Goal: Task Accomplishment & Management: Manage account settings

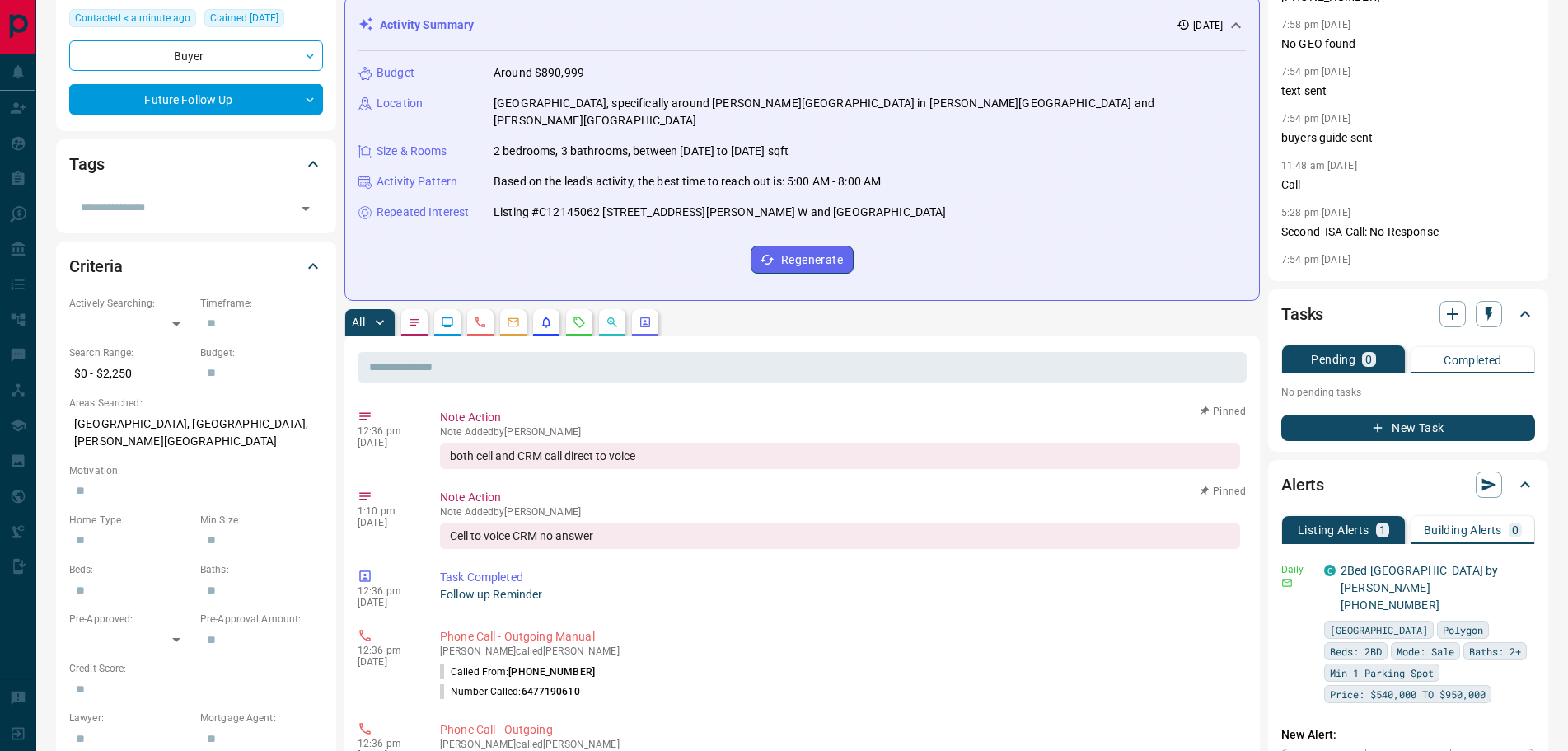
scroll to position [247, 0]
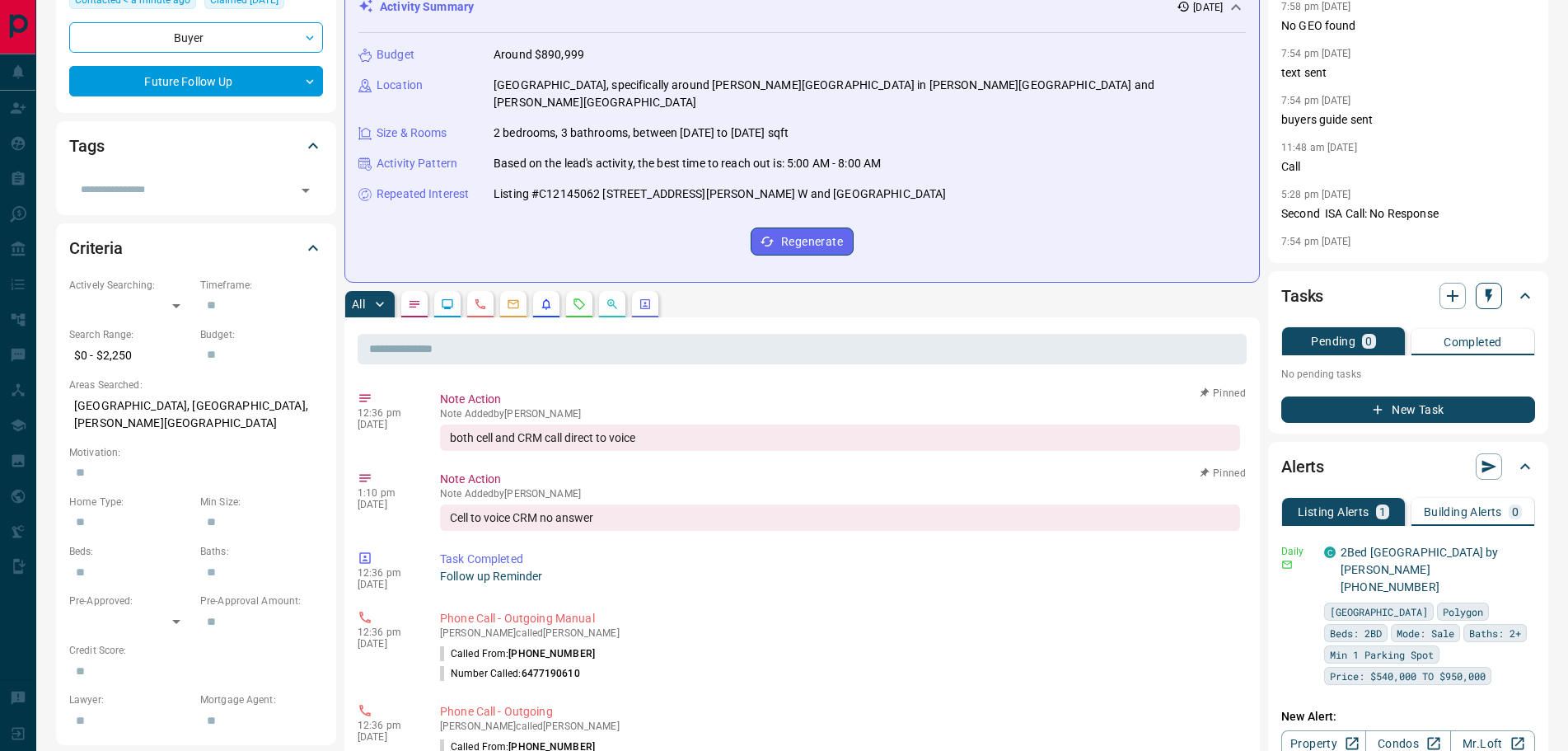
click at [1488, 298] on icon "button" at bounding box center [1489, 296] width 6 height 14
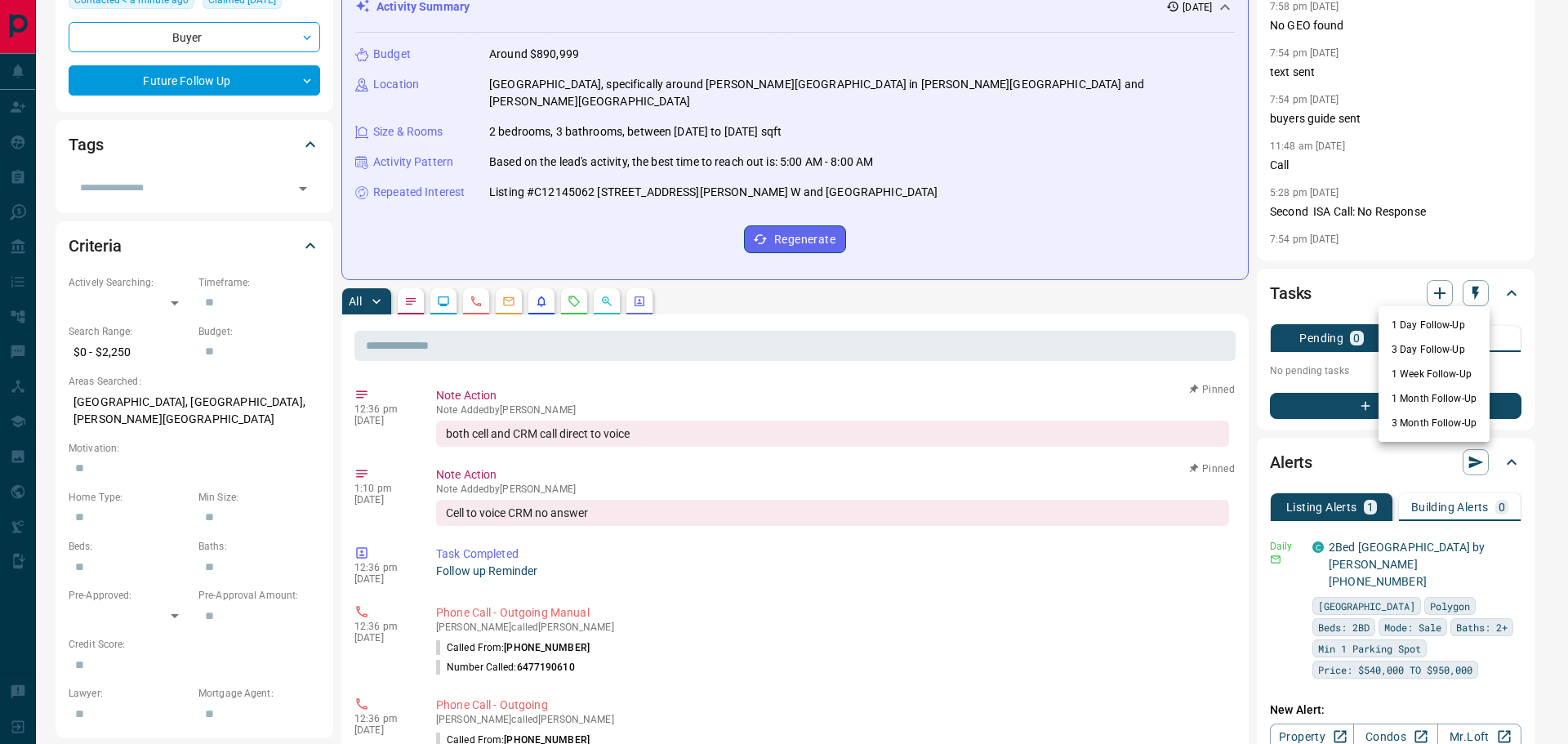
click at [1431, 376] on li "1 Week Follow-Up" at bounding box center [1434, 373] width 111 height 25
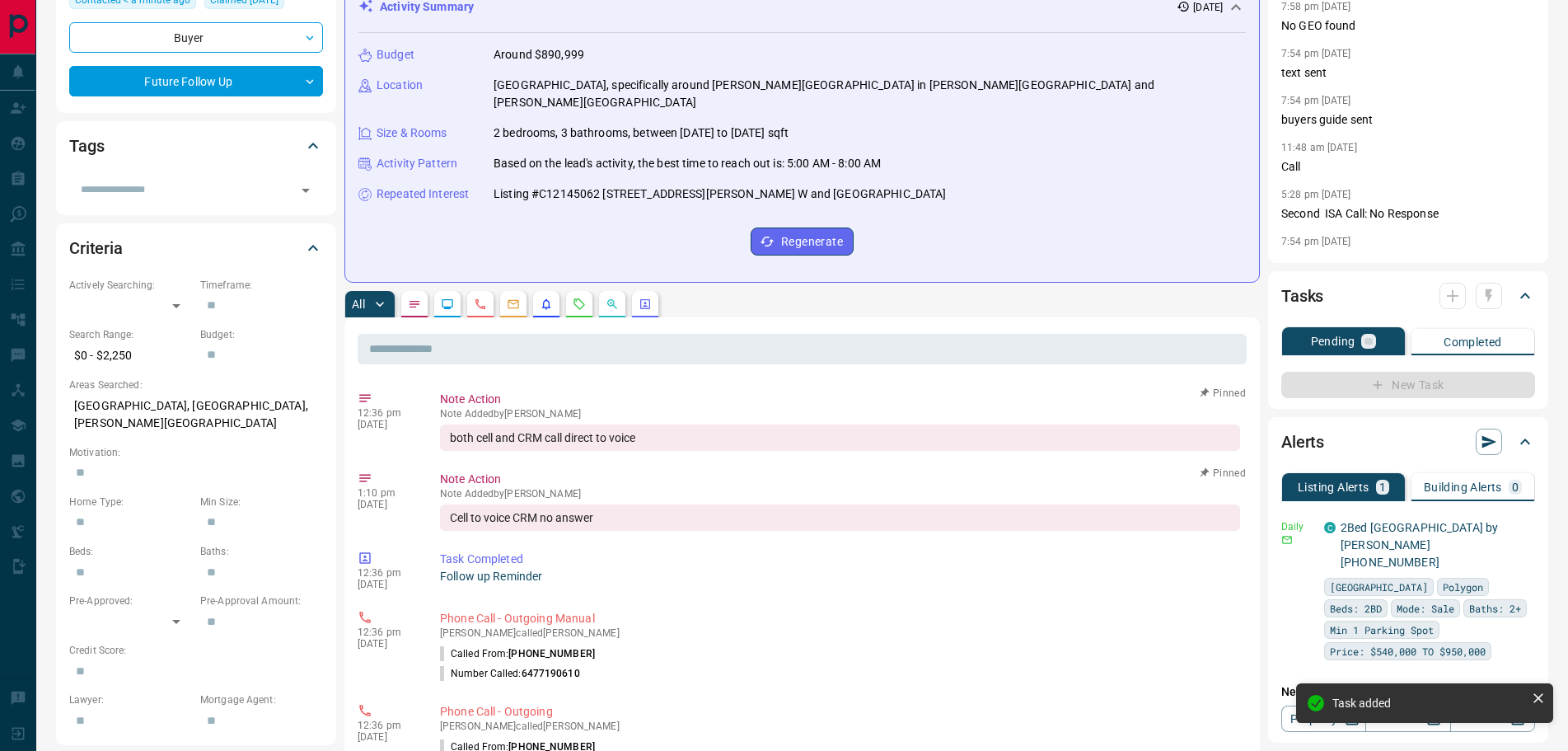
click at [417, 298] on icon "Notes" at bounding box center [415, 304] width 13 height 13
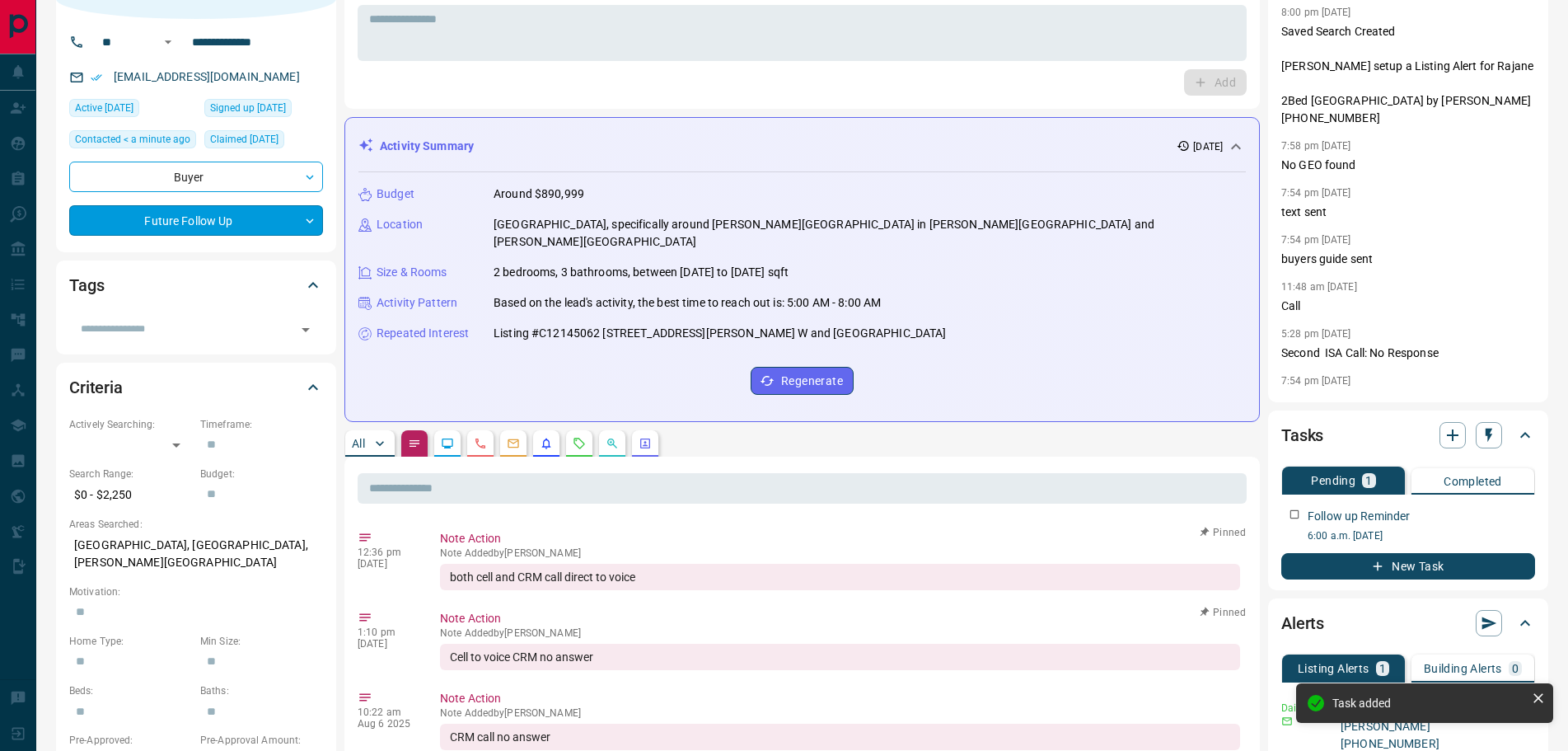
scroll to position [0, 0]
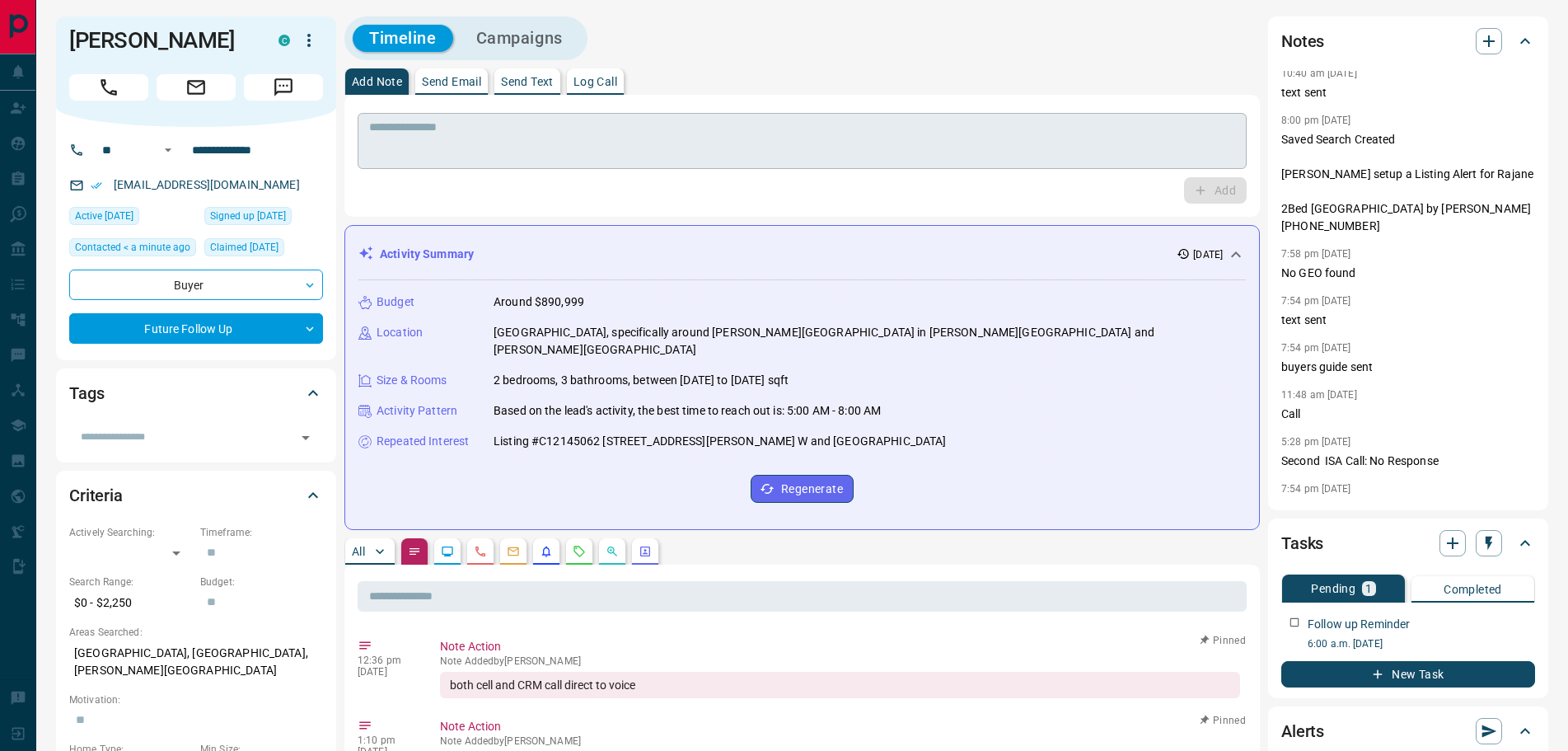
click at [450, 144] on textarea at bounding box center [802, 142] width 866 height 42
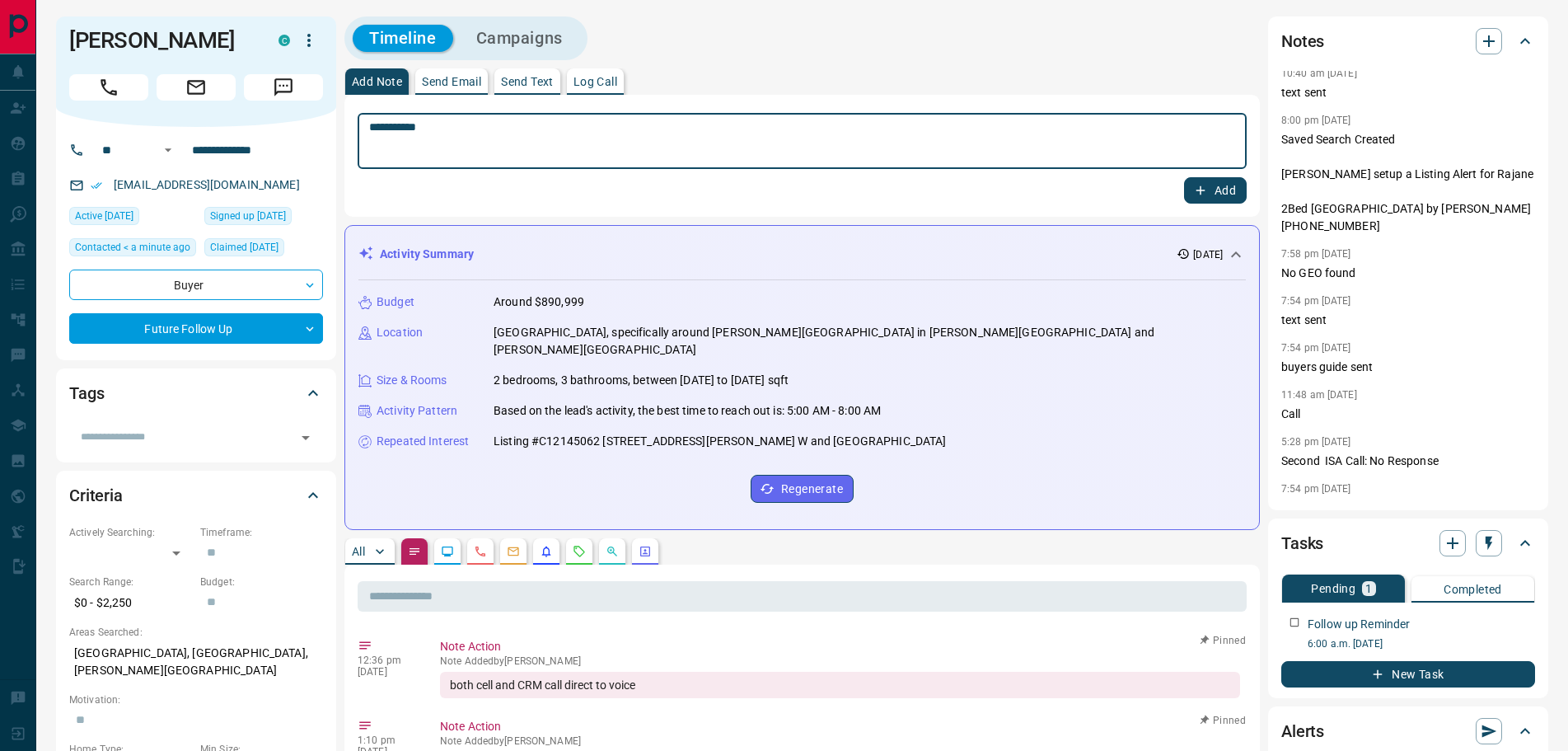
type textarea "**********"
click at [1202, 193] on icon "button" at bounding box center [1200, 190] width 15 height 15
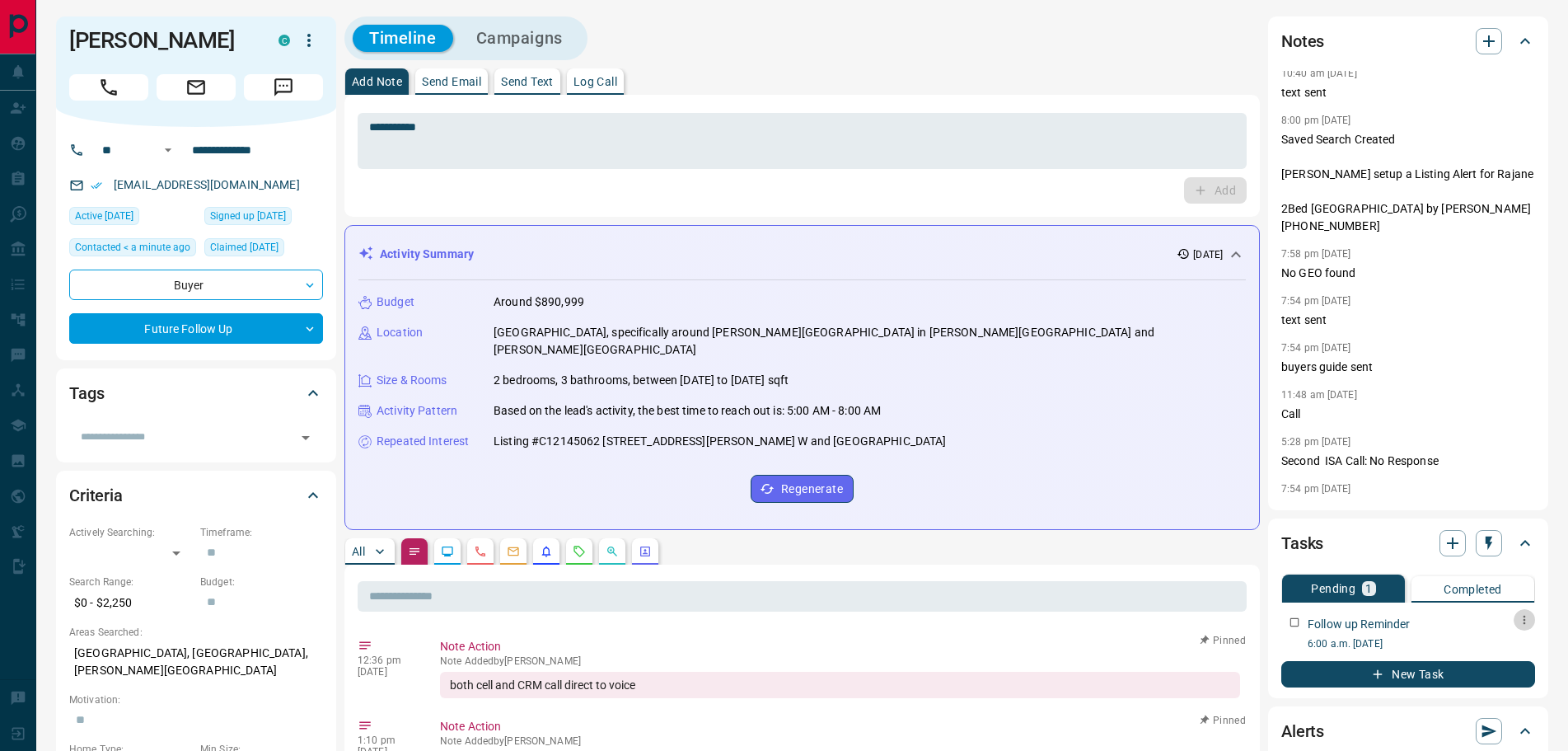
click at [1523, 619] on icon "button" at bounding box center [1525, 620] width 13 height 13
click at [1488, 674] on li "Delete" at bounding box center [1498, 676] width 73 height 25
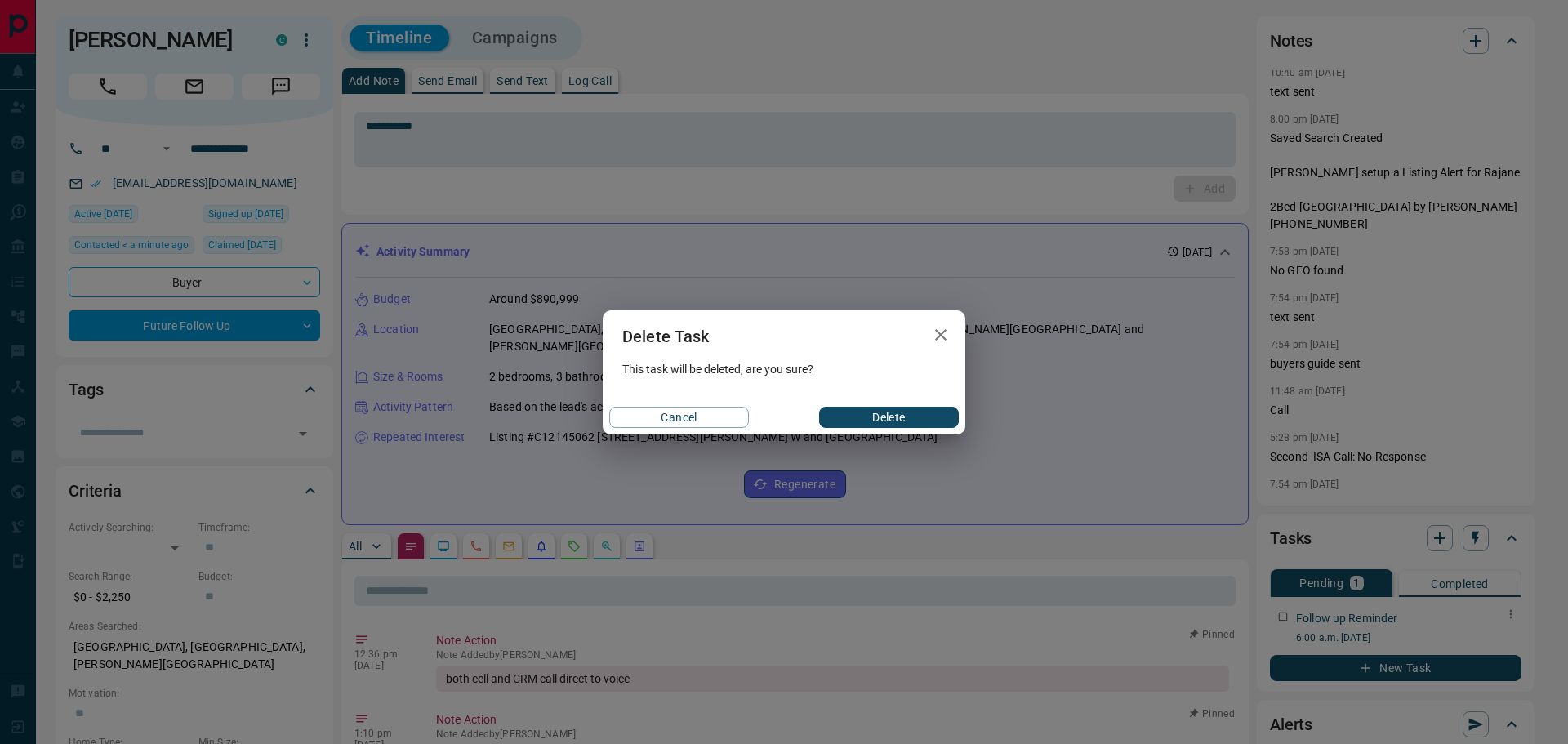
click at [871, 416] on button "Delete" at bounding box center [888, 417] width 139 height 21
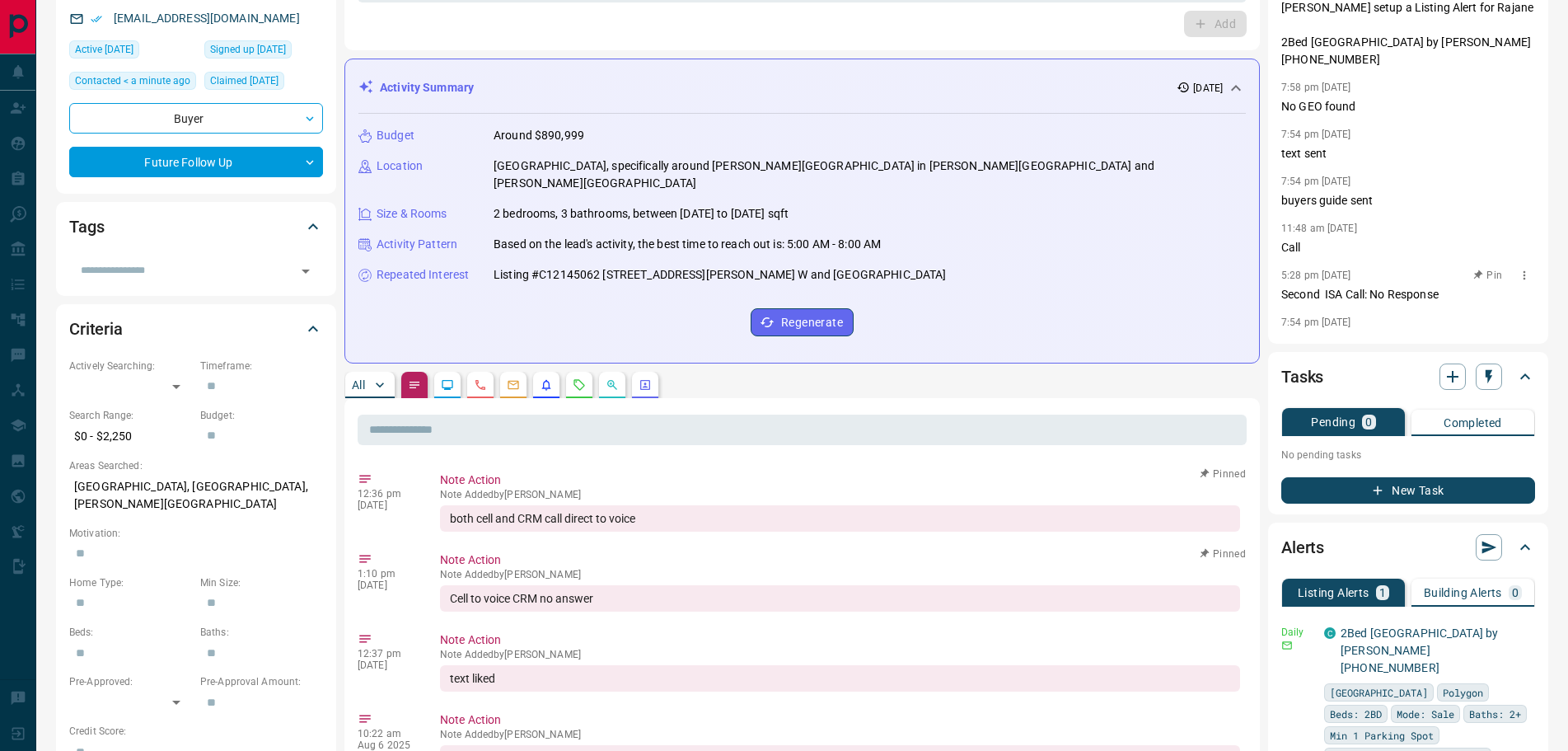
scroll to position [165, 0]
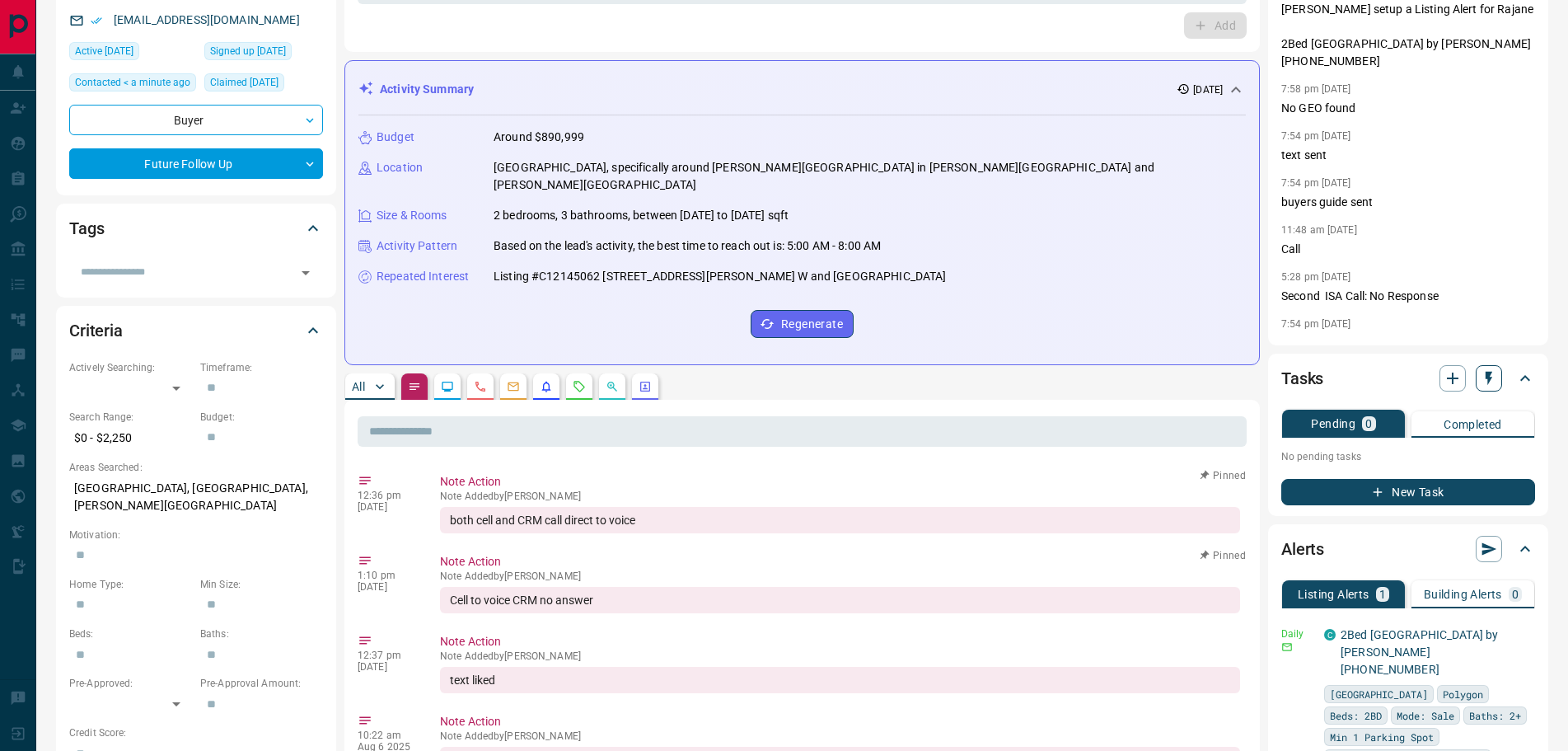
click at [1495, 377] on icon "button" at bounding box center [1489, 379] width 17 height 17
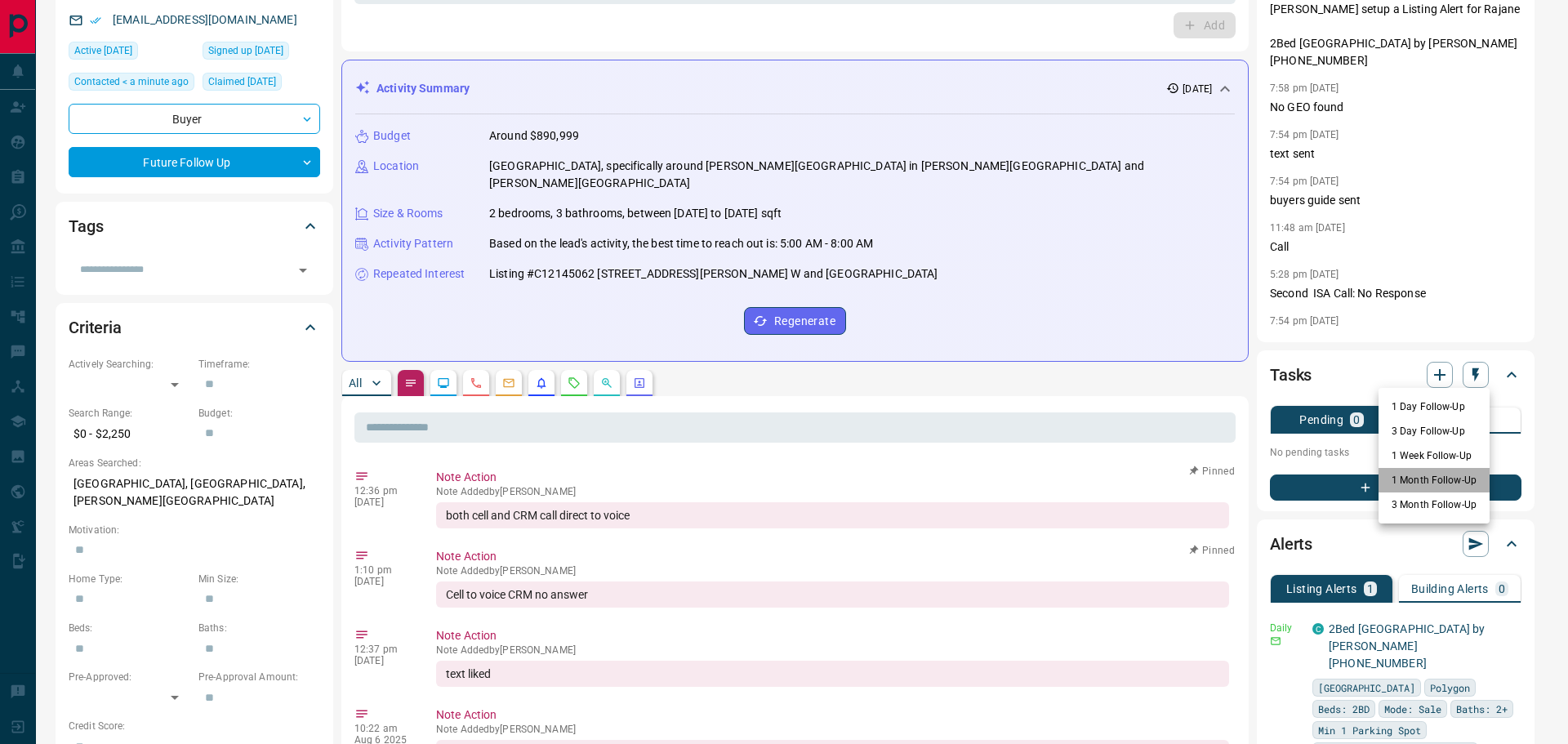
click at [1433, 474] on li "1 Month Follow-Up" at bounding box center [1434, 480] width 111 height 25
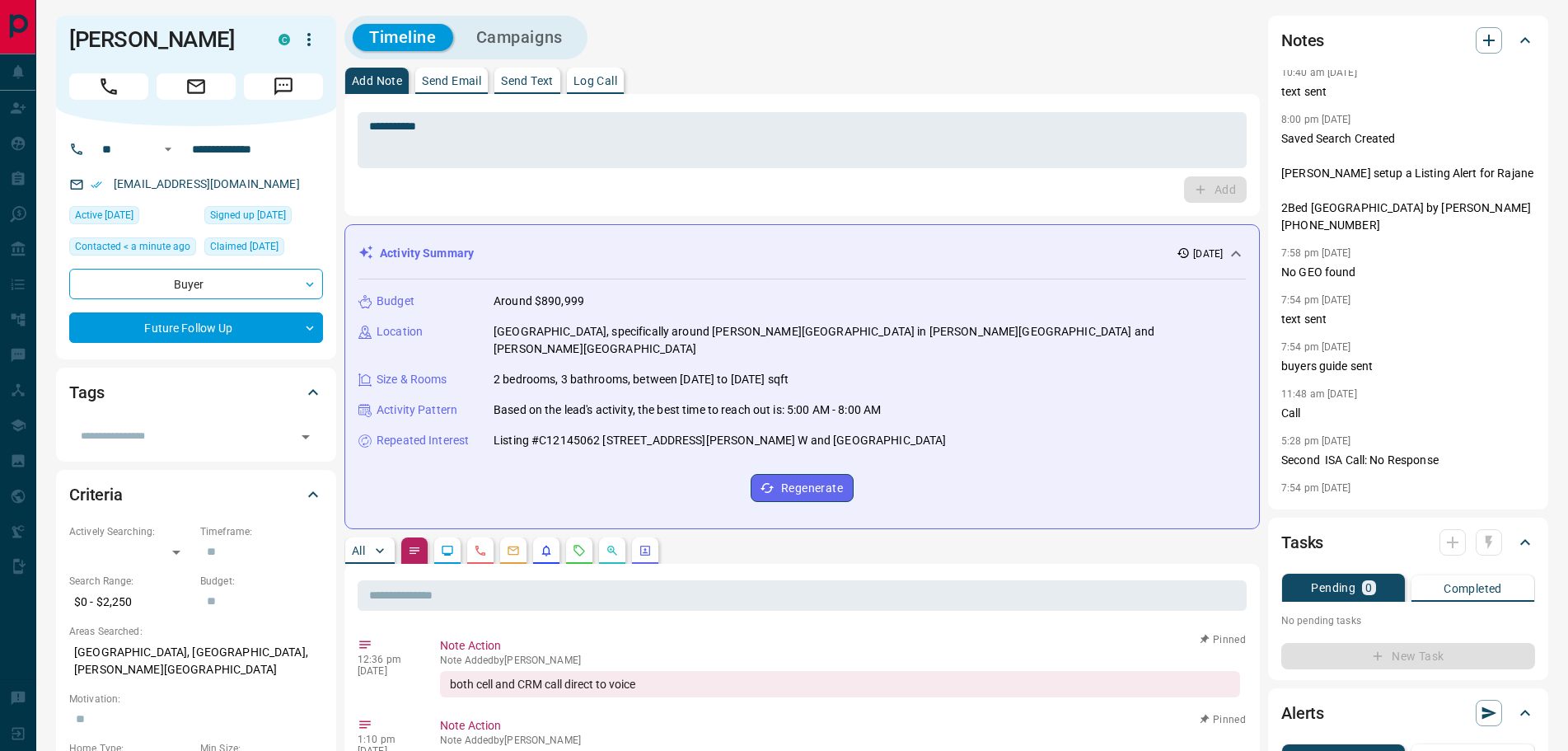
scroll to position [0, 0]
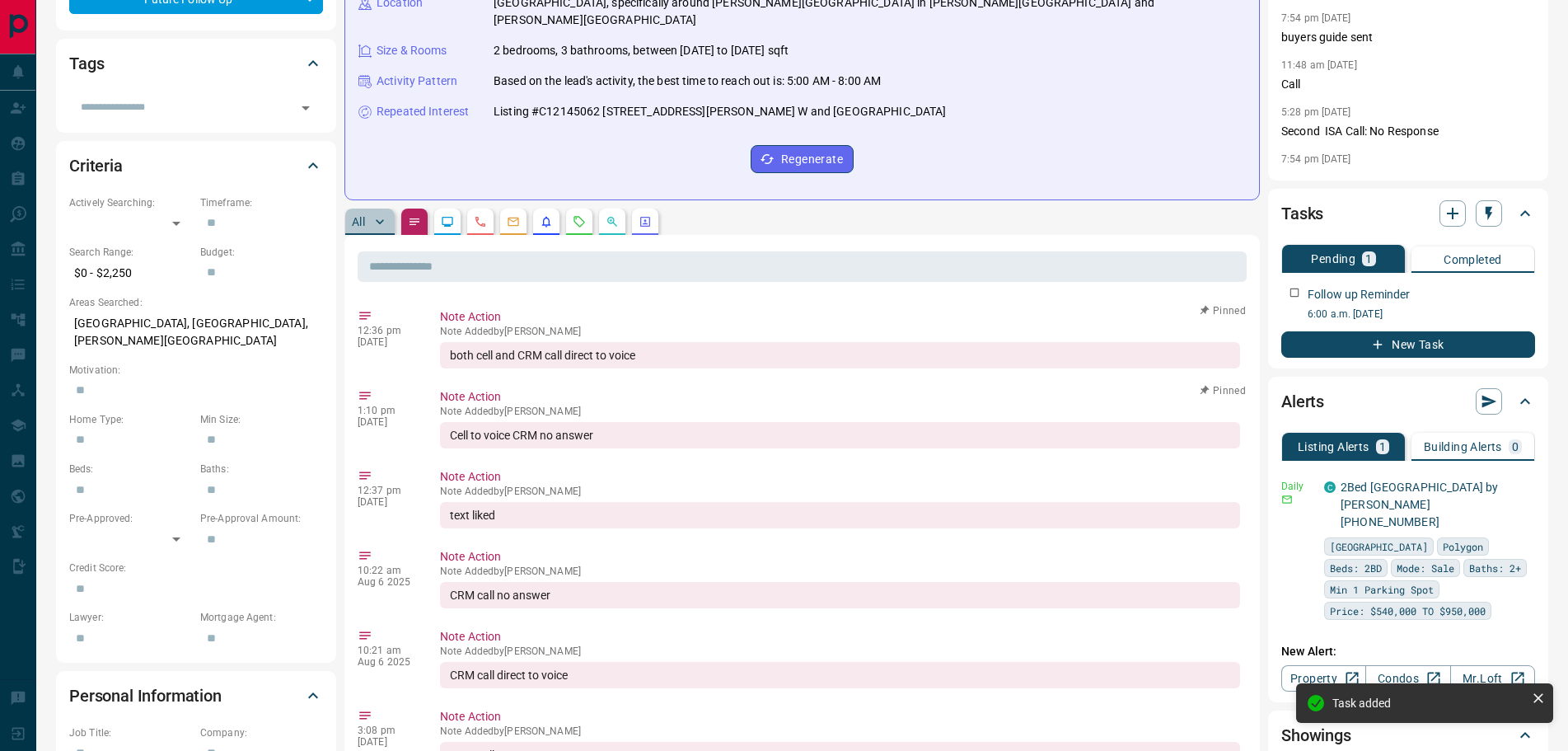
click at [368, 211] on button "All" at bounding box center [370, 222] width 50 height 27
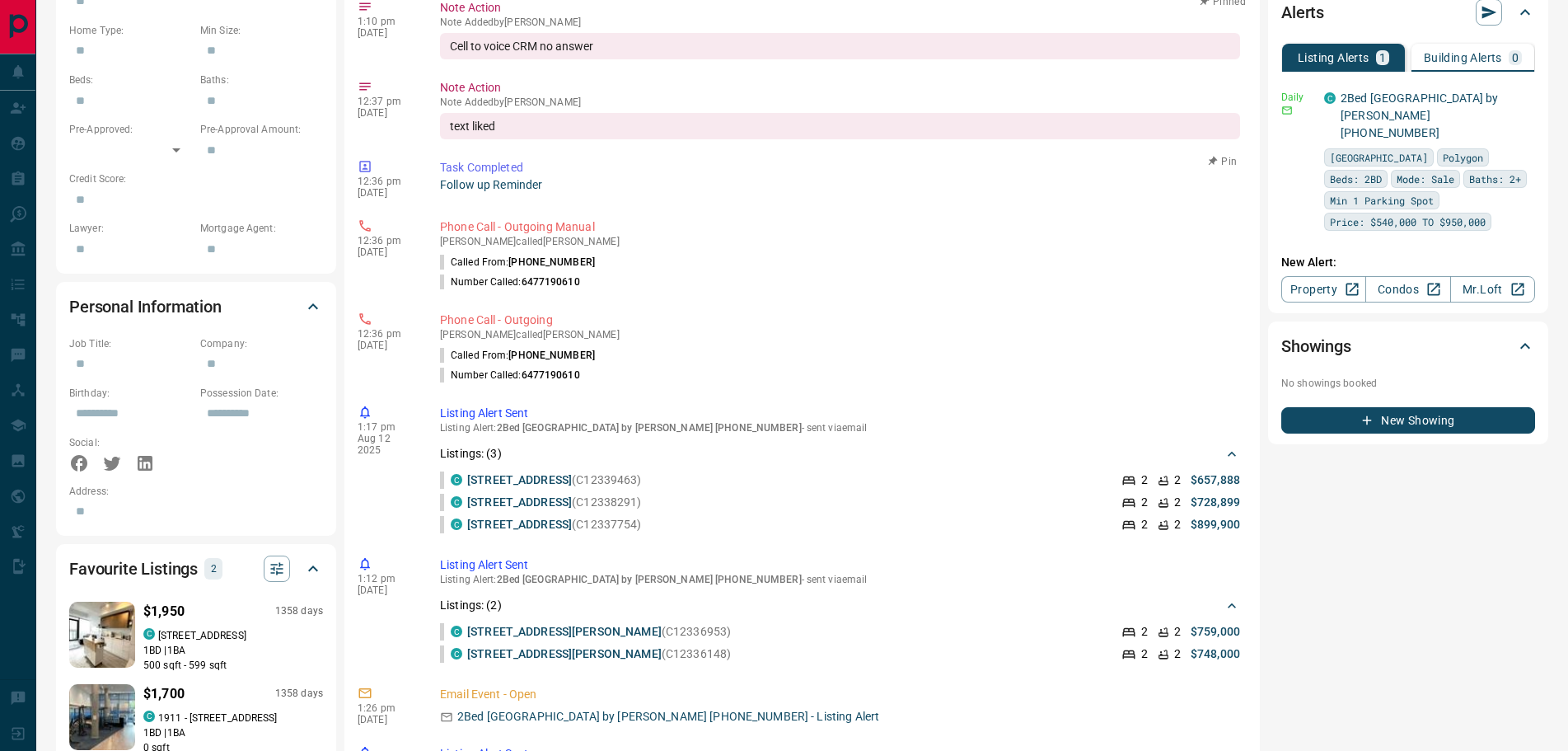
scroll to position [557, 0]
